Goal: Check status: Check status

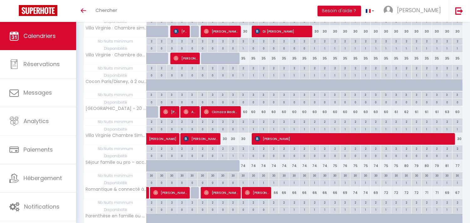
scroll to position [305, 0]
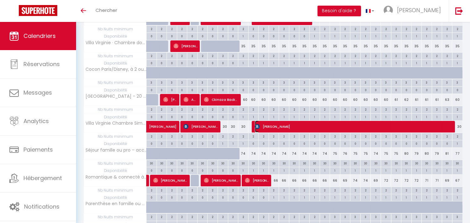
click at [307, 127] on span "[PERSON_NAME]" at bounding box center [355, 127] width 200 height 12
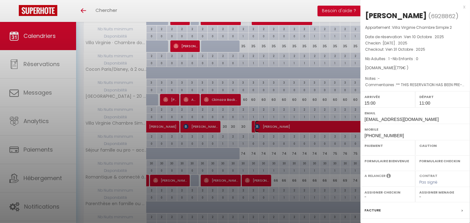
select select "OK"
select select "1"
select select "0"
select select "1"
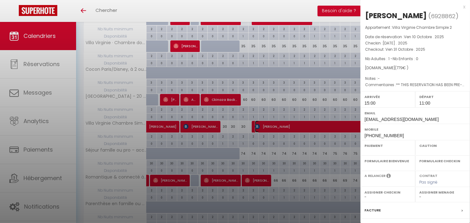
select select
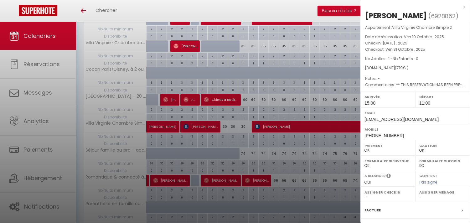
click at [307, 127] on div at bounding box center [235, 111] width 470 height 223
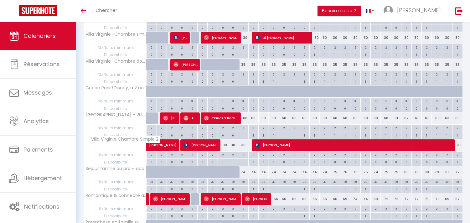
scroll to position [270, 0]
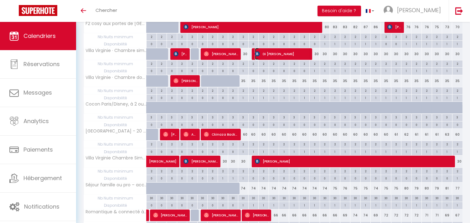
click at [266, 53] on span "Di [PERSON_NAME]" at bounding box center [282, 54] width 55 height 12
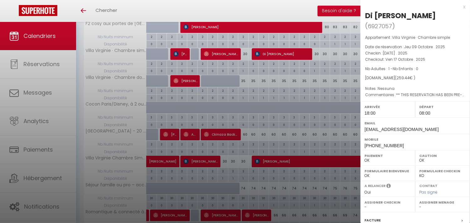
click at [266, 53] on div at bounding box center [235, 111] width 470 height 223
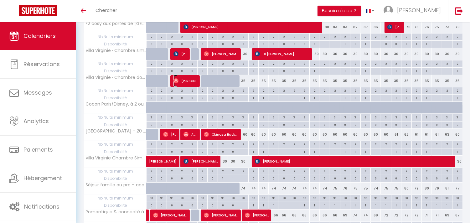
click at [194, 83] on span "[PERSON_NAME]" at bounding box center [185, 81] width 24 height 12
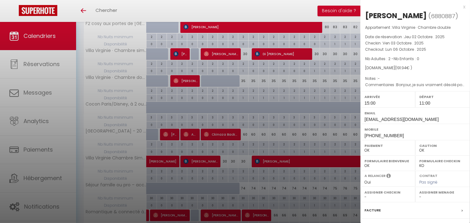
click at [221, 53] on div at bounding box center [235, 111] width 470 height 223
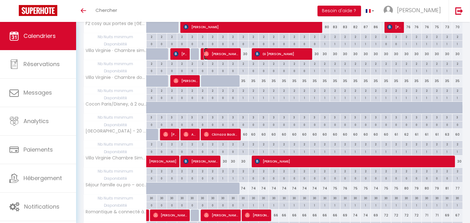
click at [221, 53] on span "[PERSON_NAME]" at bounding box center [221, 54] width 34 height 12
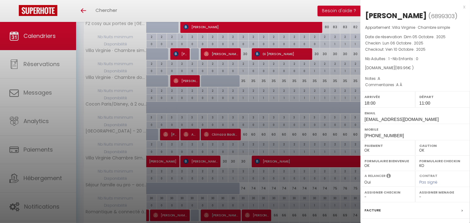
click at [267, 161] on div at bounding box center [235, 111] width 470 height 223
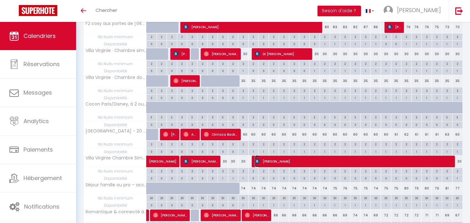
click at [267, 161] on span "[PERSON_NAME]" at bounding box center [355, 161] width 200 height 12
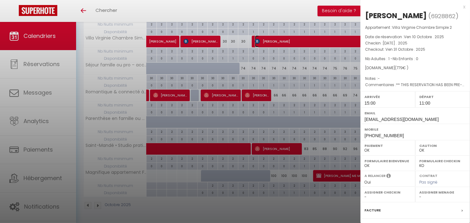
scroll to position [391, 0]
click at [273, 111] on div at bounding box center [235, 111] width 470 height 223
